Goal: Information Seeking & Learning: Check status

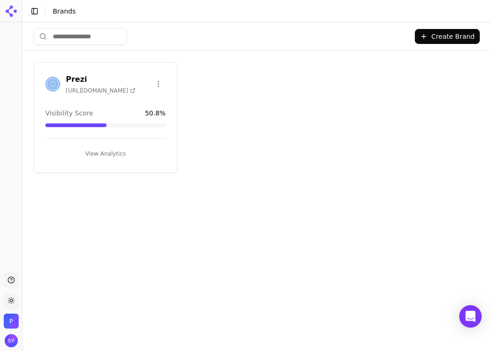
click at [94, 157] on button "View Analytics" at bounding box center [105, 153] width 121 height 15
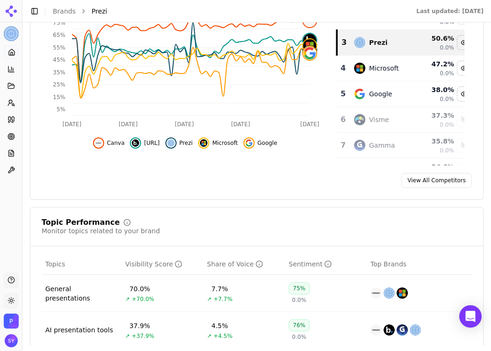
scroll to position [253, 0]
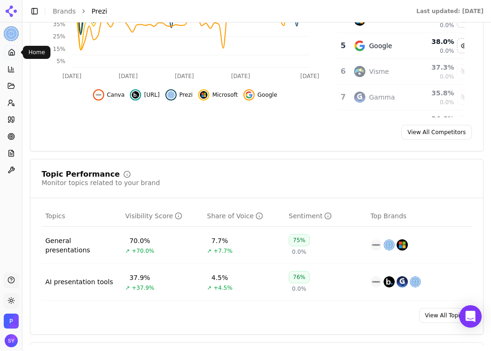
click at [14, 55] on icon at bounding box center [12, 52] width 6 height 6
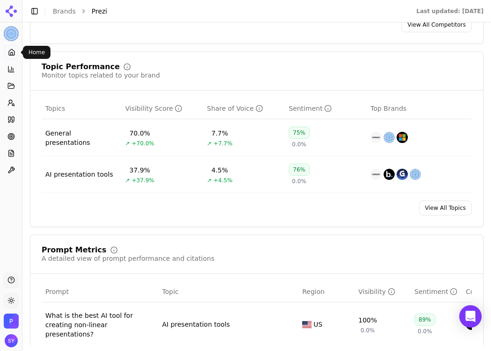
scroll to position [371, 0]
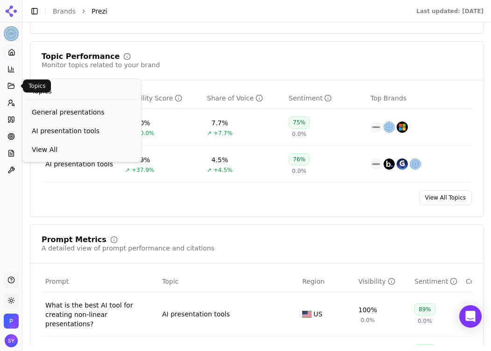
click at [11, 88] on icon at bounding box center [11, 85] width 6 height 5
click at [62, 127] on span "AI presentation tools" at bounding box center [82, 130] width 100 height 9
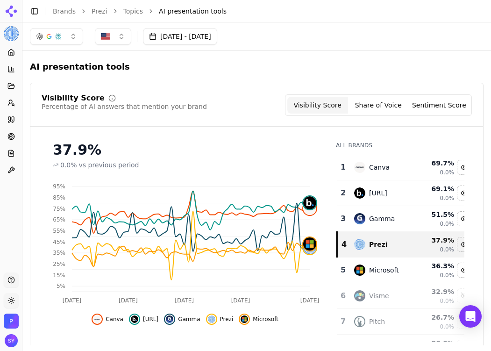
click at [192, 40] on button "[DATE] - [DATE]" at bounding box center [180, 36] width 74 height 17
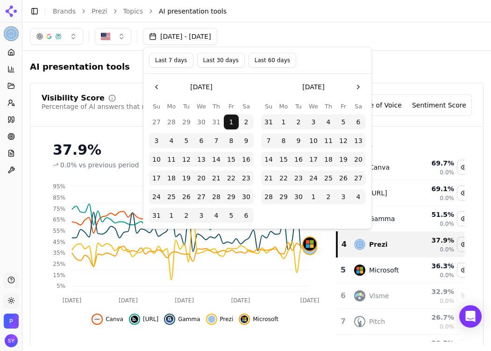
click at [362, 85] on button "Go to the Next Month" at bounding box center [358, 86] width 15 height 15
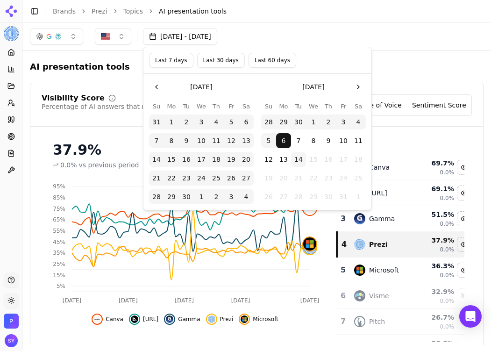
click at [224, 62] on button "Last 30 days" at bounding box center [221, 60] width 48 height 15
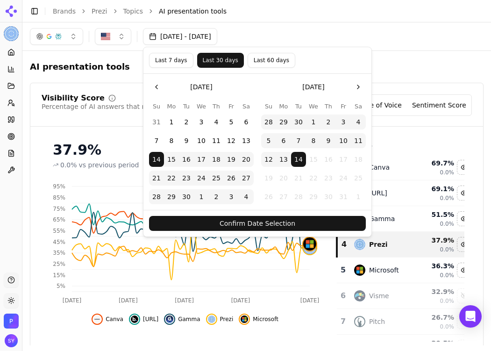
click at [270, 225] on button "Confirm Date Selection" at bounding box center [257, 223] width 217 height 15
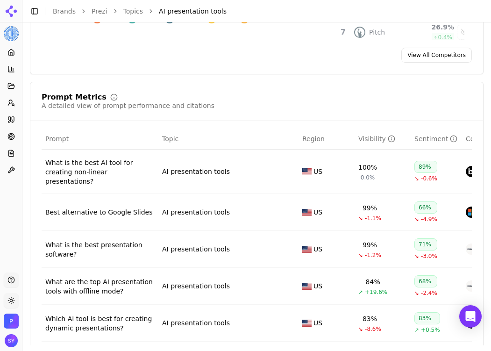
scroll to position [349, 0]
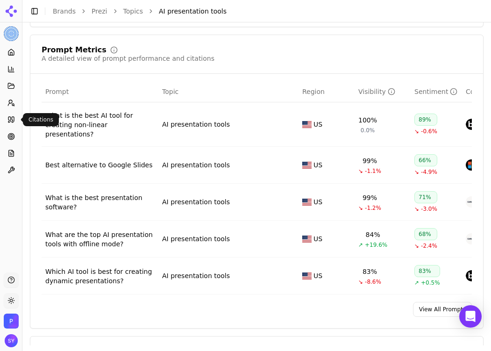
click at [15, 122] on link "Citations" at bounding box center [11, 119] width 14 height 15
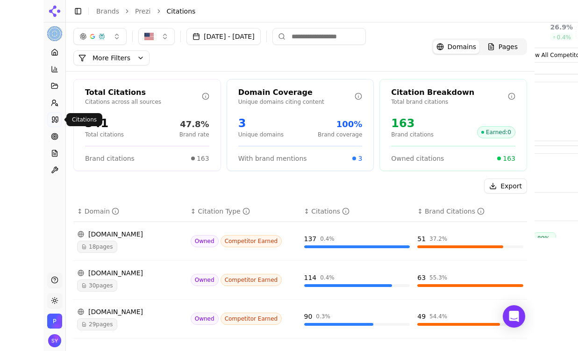
scroll to position [8, 0]
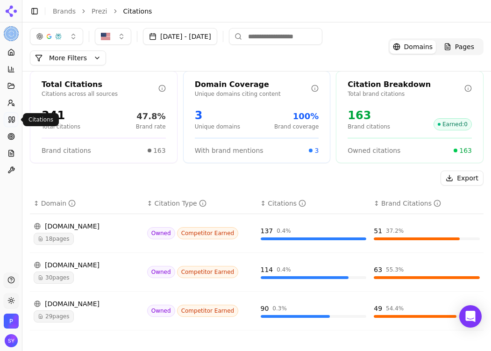
click at [489, 26] on div "[DATE] - [DATE] More More Filters Domains Pages" at bounding box center [256, 46] width 469 height 49
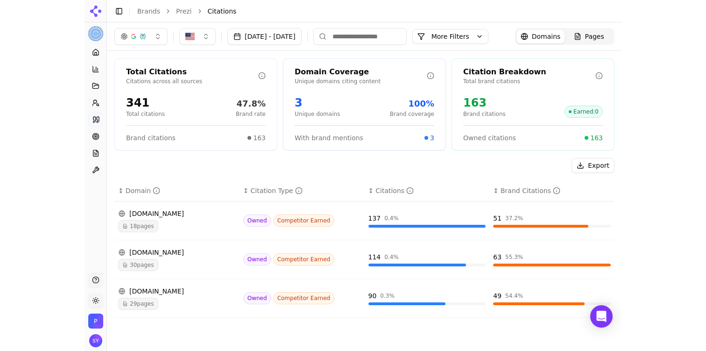
scroll to position [0, 0]
